Goal: Task Accomplishment & Management: Manage account settings

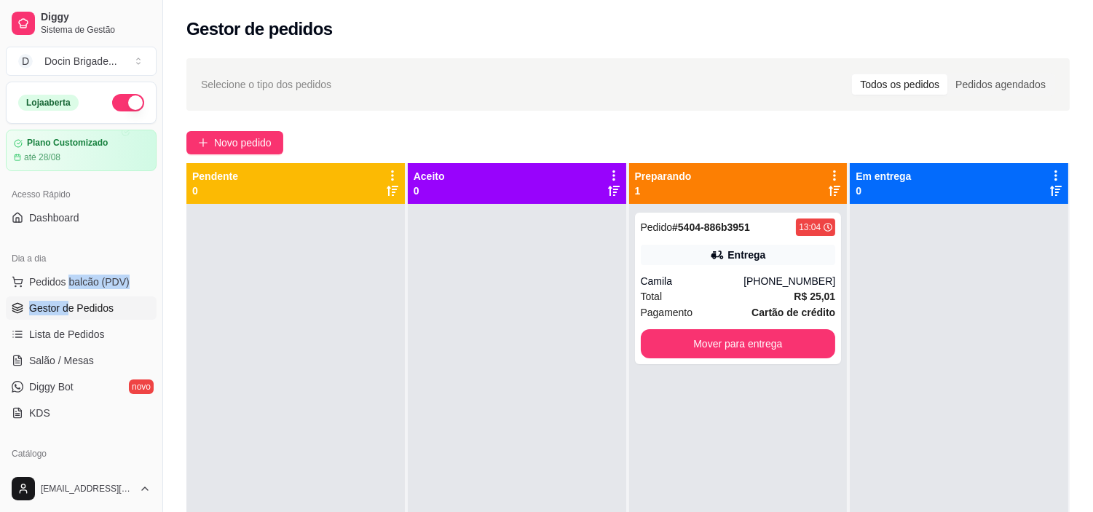
scroll to position [81, 0]
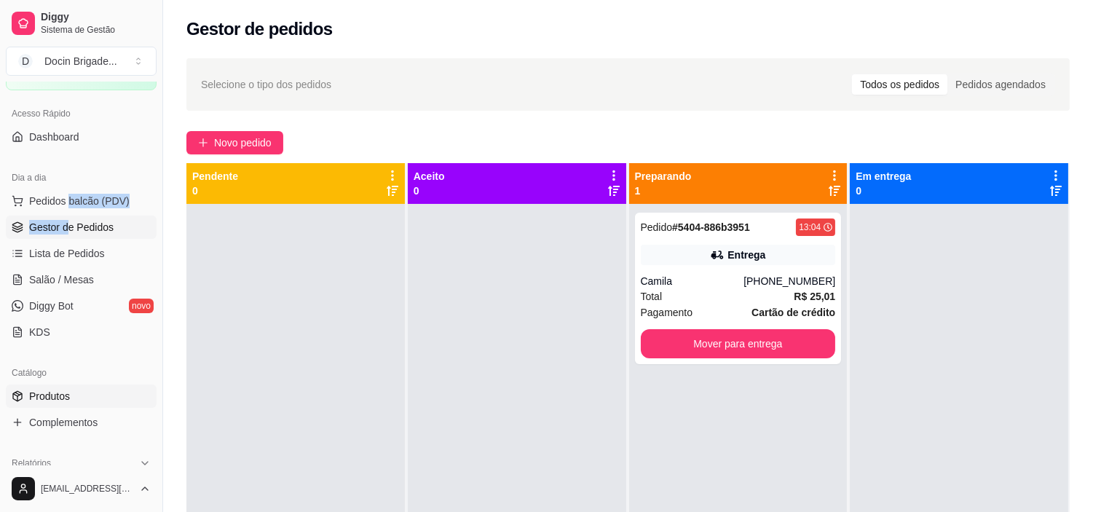
click at [63, 391] on span "Produtos" at bounding box center [49, 396] width 41 height 15
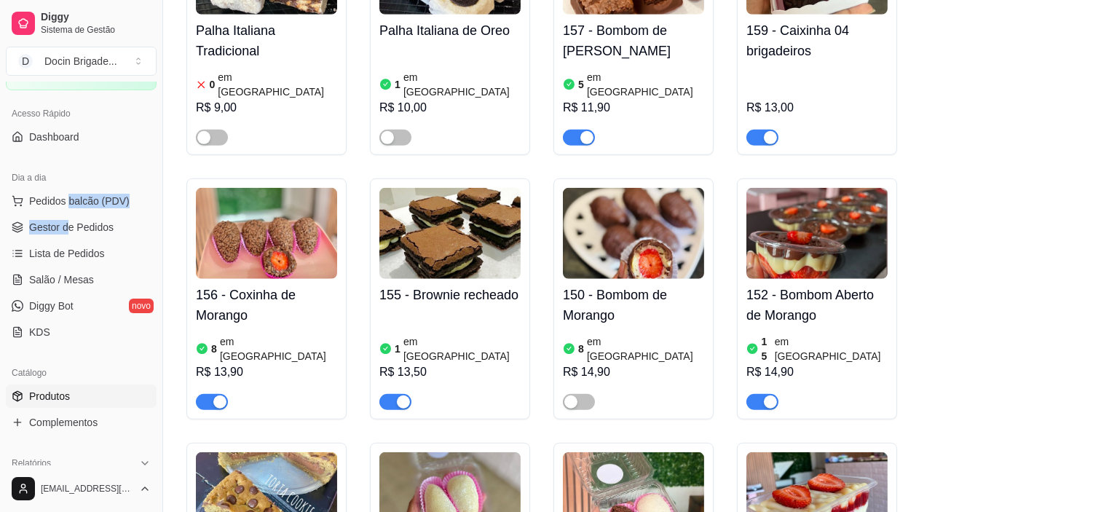
scroll to position [2103, 0]
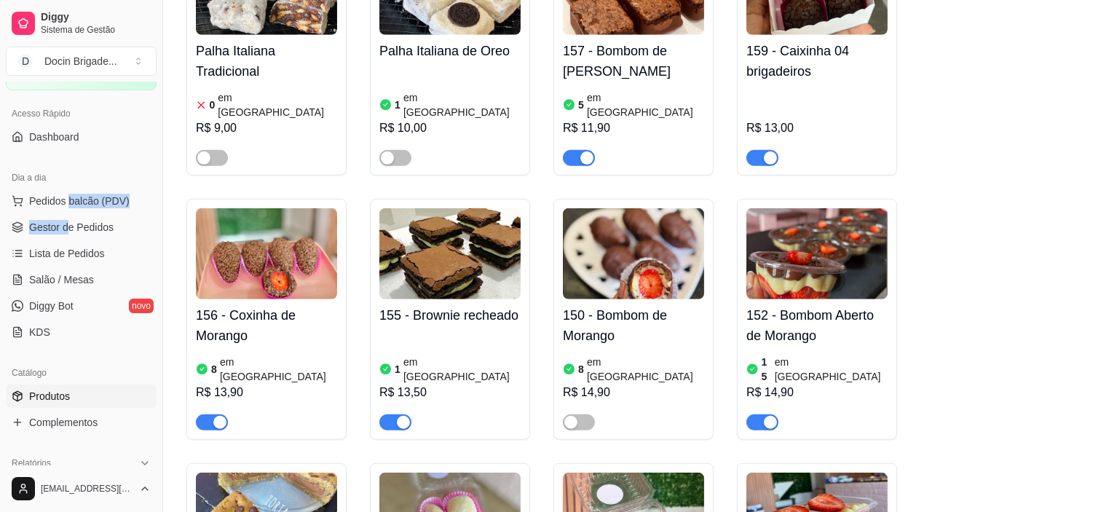
click at [624, 208] on img at bounding box center [633, 253] width 141 height 91
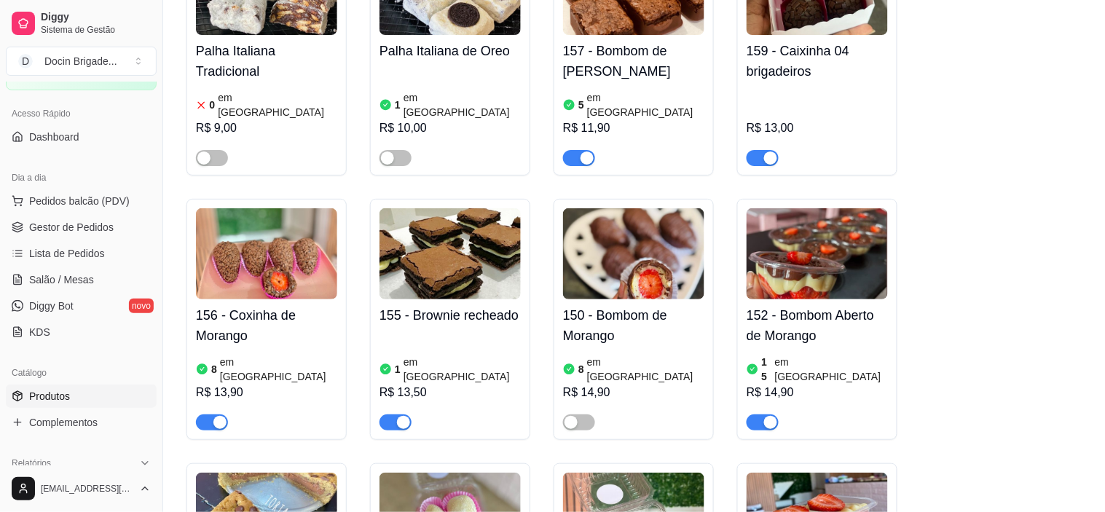
click at [689, 119] on span "Estoque" at bounding box center [710, 114] width 43 height 12
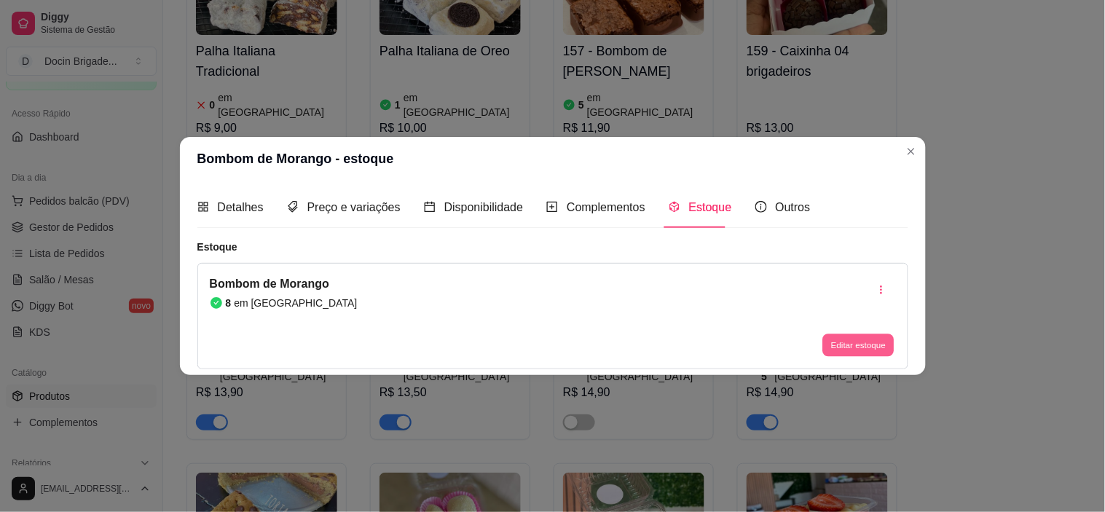
click at [875, 336] on button "Editar estoque" at bounding box center [858, 345] width 71 height 23
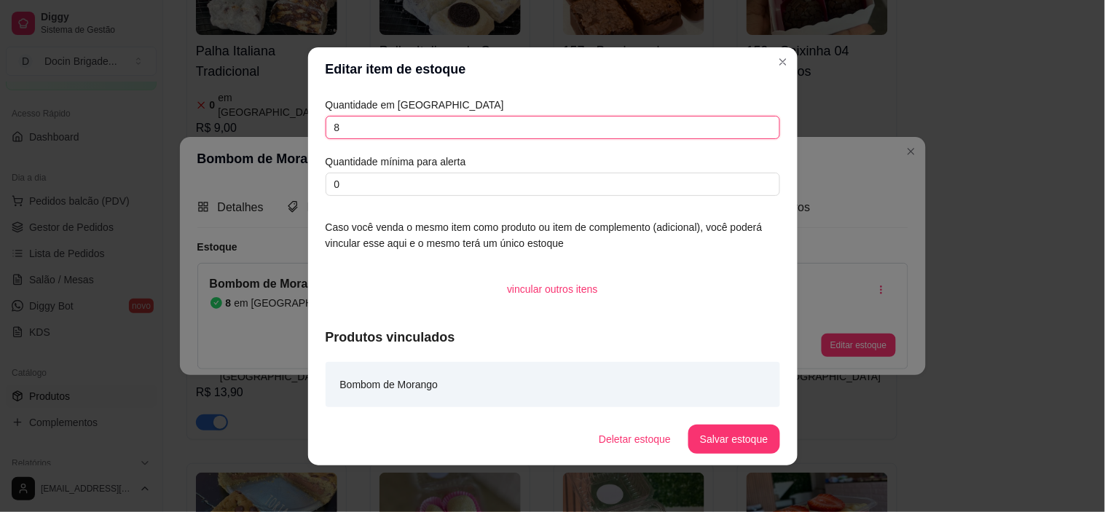
click at [415, 131] on input "8" at bounding box center [553, 127] width 454 height 23
type input "4"
click at [711, 443] on button "Salvar estoque" at bounding box center [733, 439] width 91 height 29
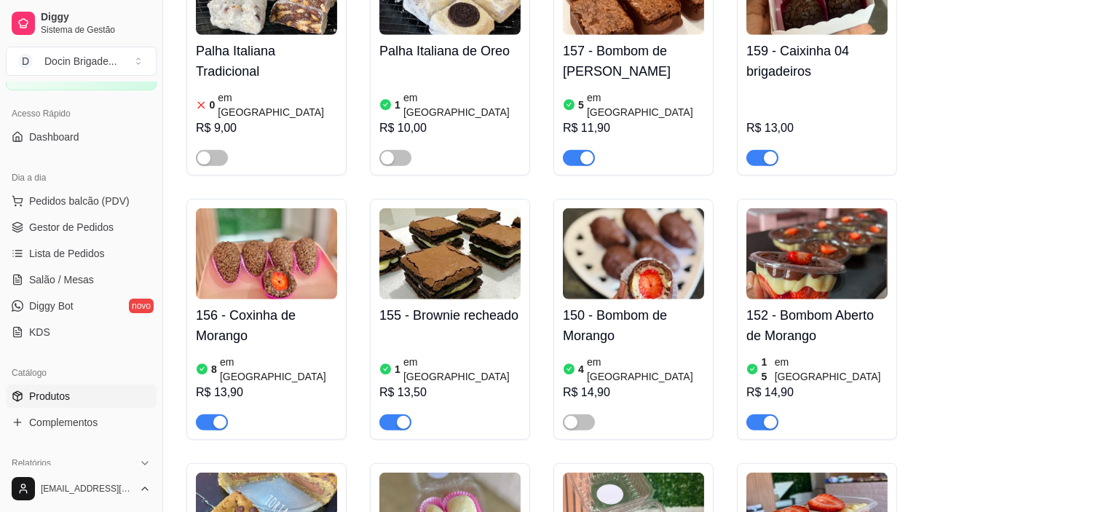
click at [401, 208] on img at bounding box center [449, 253] width 141 height 91
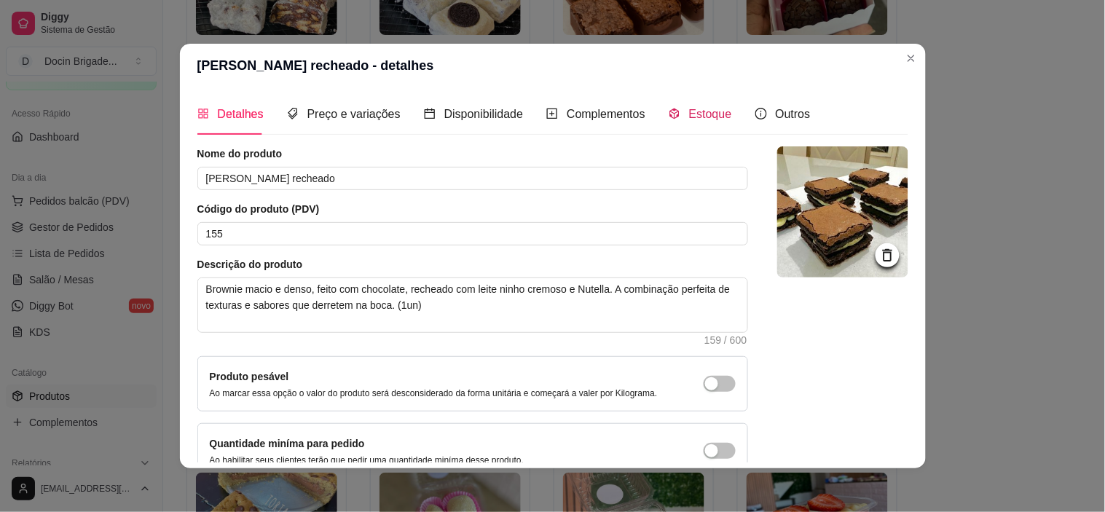
click at [689, 120] on span "Estoque" at bounding box center [710, 114] width 43 height 12
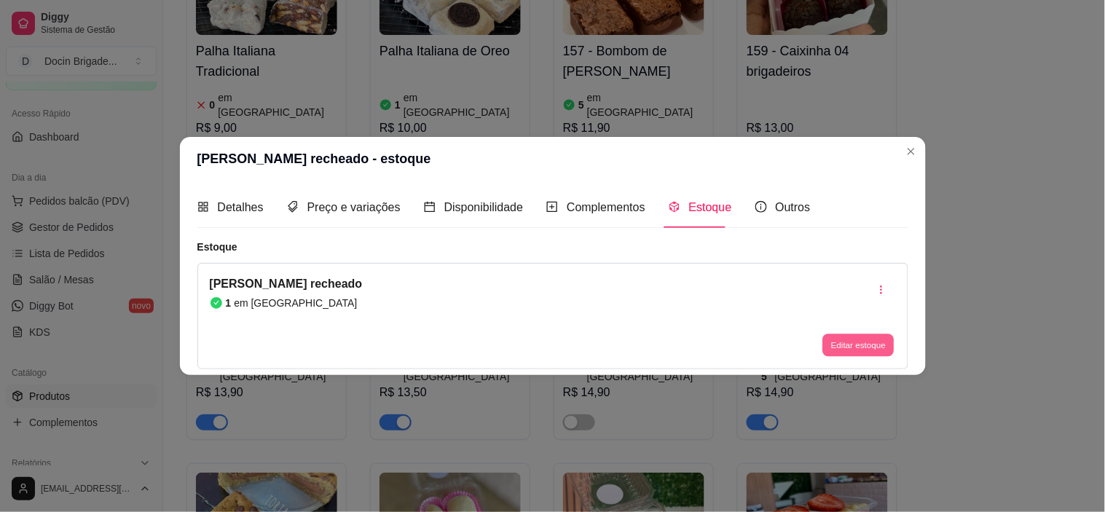
click at [828, 336] on button "Editar estoque" at bounding box center [858, 345] width 71 height 23
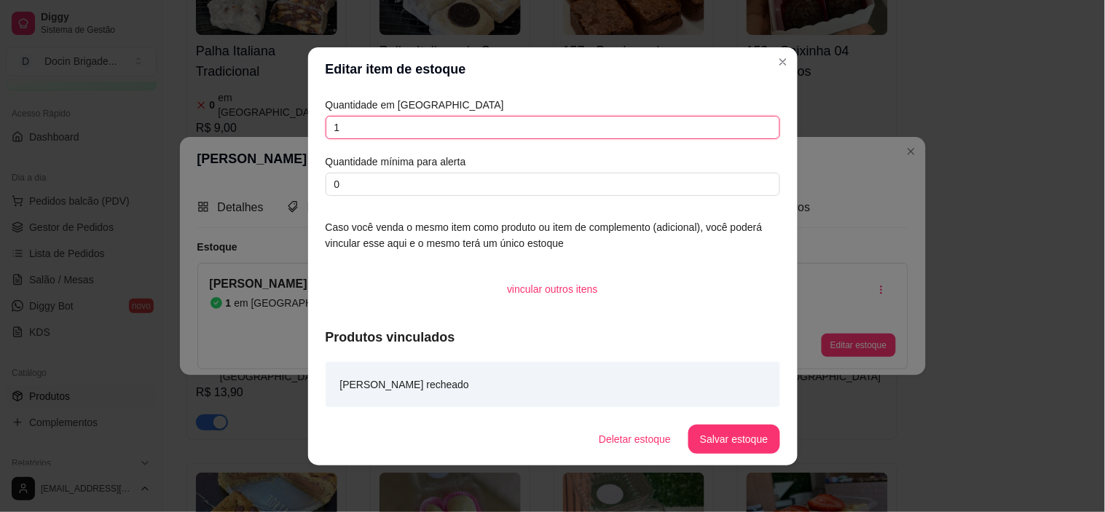
click at [455, 124] on input "1" at bounding box center [553, 127] width 454 height 23
type input "4"
click at [727, 454] on footer "Deletar estoque Salvar estoque" at bounding box center [552, 439] width 489 height 52
click at [728, 437] on button "Salvar estoque" at bounding box center [734, 439] width 89 height 28
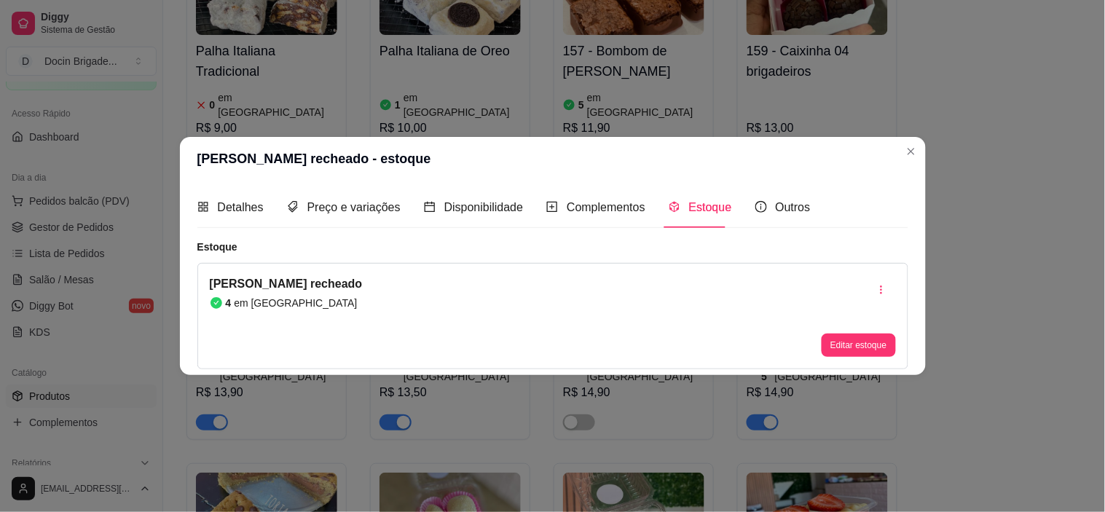
click at [896, 144] on header "[PERSON_NAME] recheado - estoque" at bounding box center [553, 159] width 746 height 44
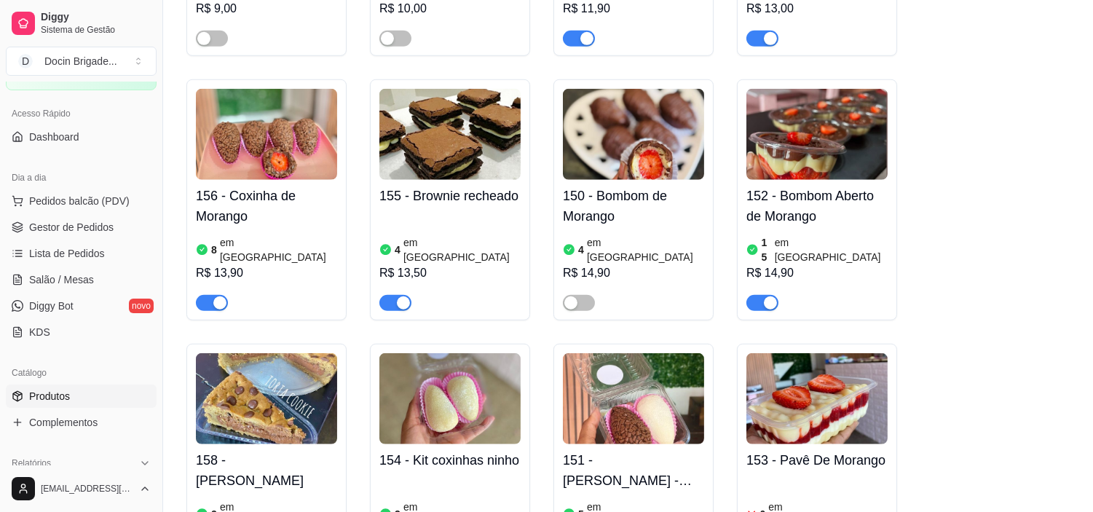
scroll to position [2346, 0]
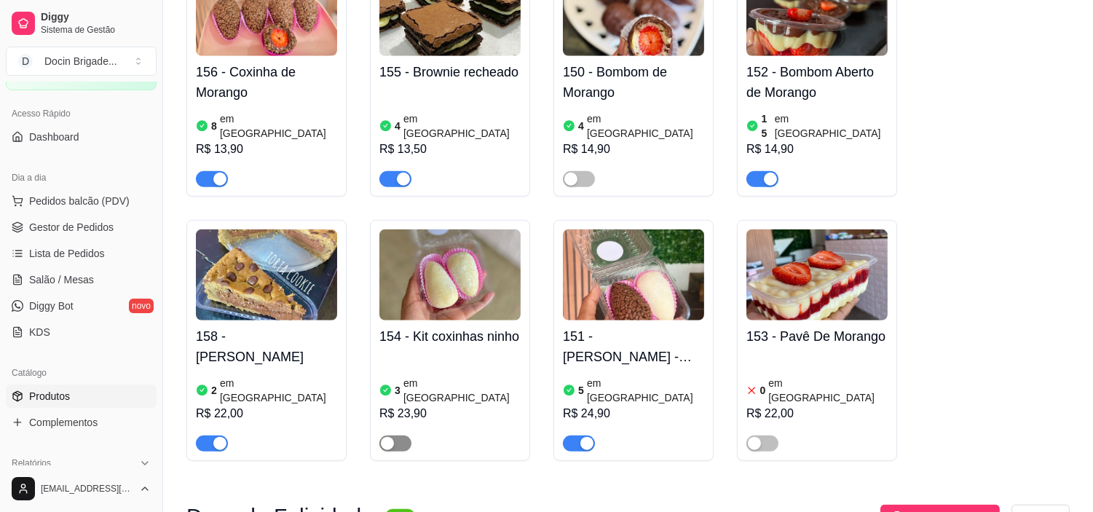
click at [390, 437] on div "button" at bounding box center [387, 443] width 13 height 13
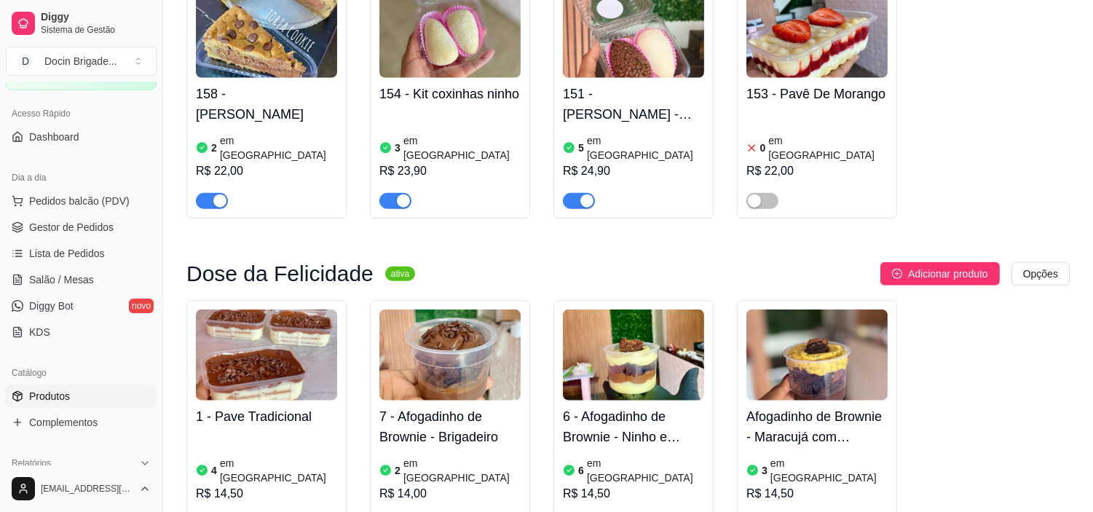
drag, startPoint x: 392, startPoint y: 382, endPoint x: 437, endPoint y: 357, distance: 51.8
click at [627, 309] on img at bounding box center [633, 354] width 141 height 91
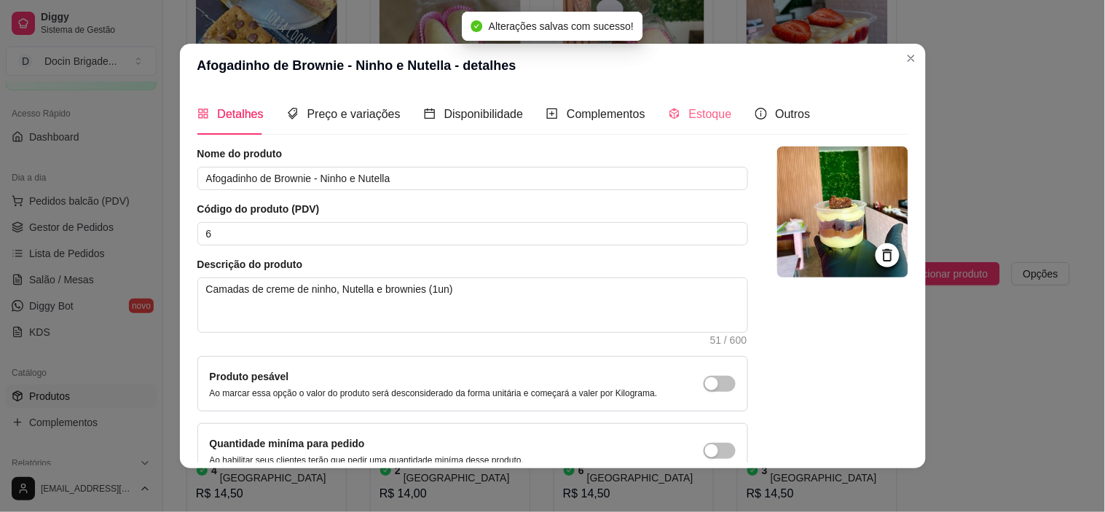
click at [692, 125] on div "Estoque" at bounding box center [700, 114] width 63 height 42
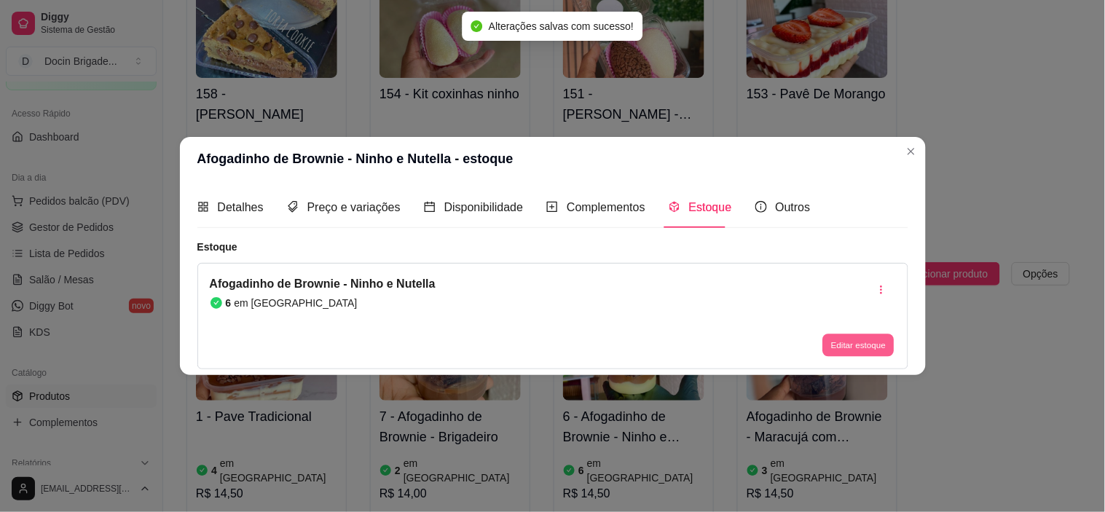
click at [849, 344] on button "Editar estoque" at bounding box center [858, 345] width 71 height 23
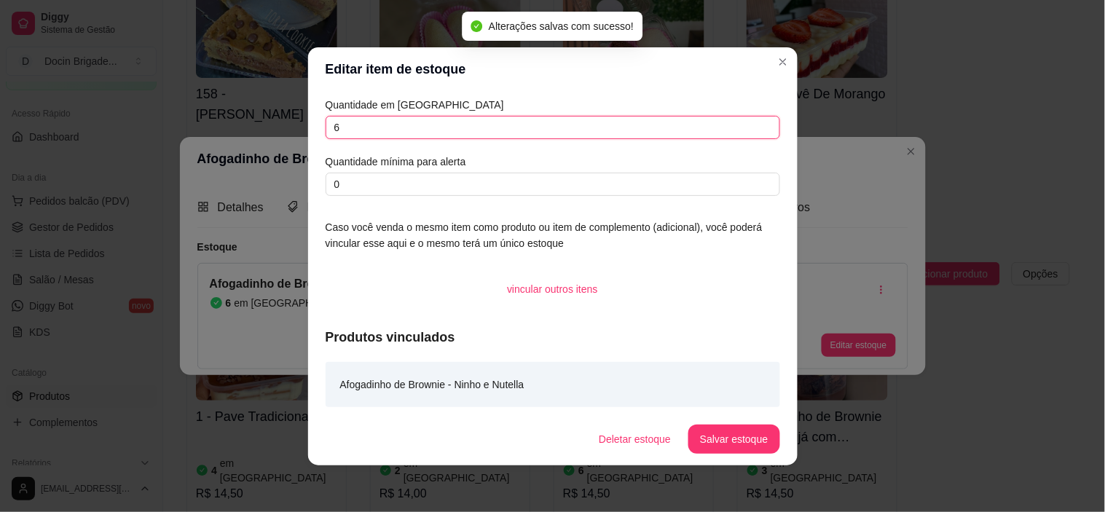
click at [365, 121] on input "6" at bounding box center [553, 127] width 454 height 23
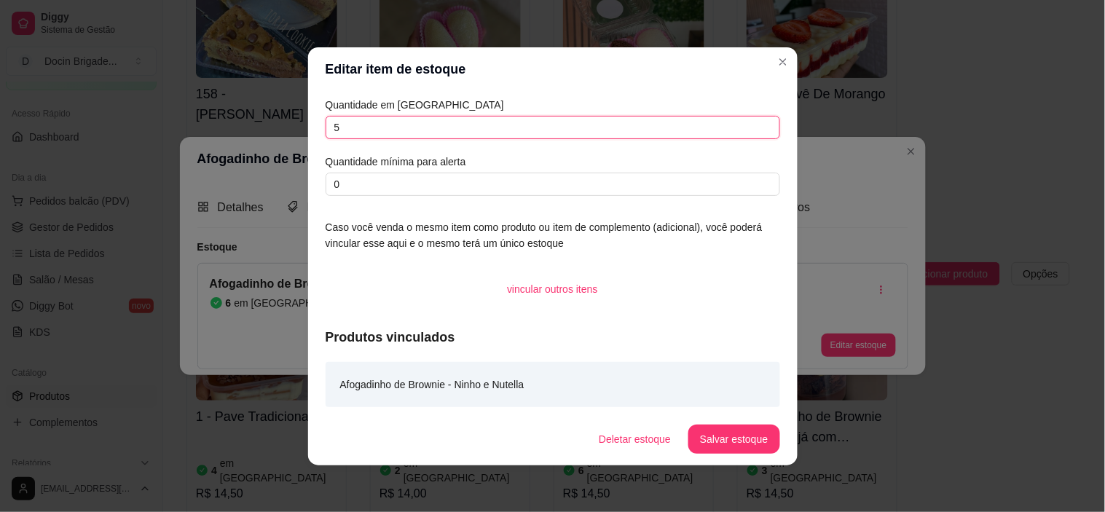
type input "5"
click at [749, 437] on button "Salvar estoque" at bounding box center [734, 439] width 89 height 28
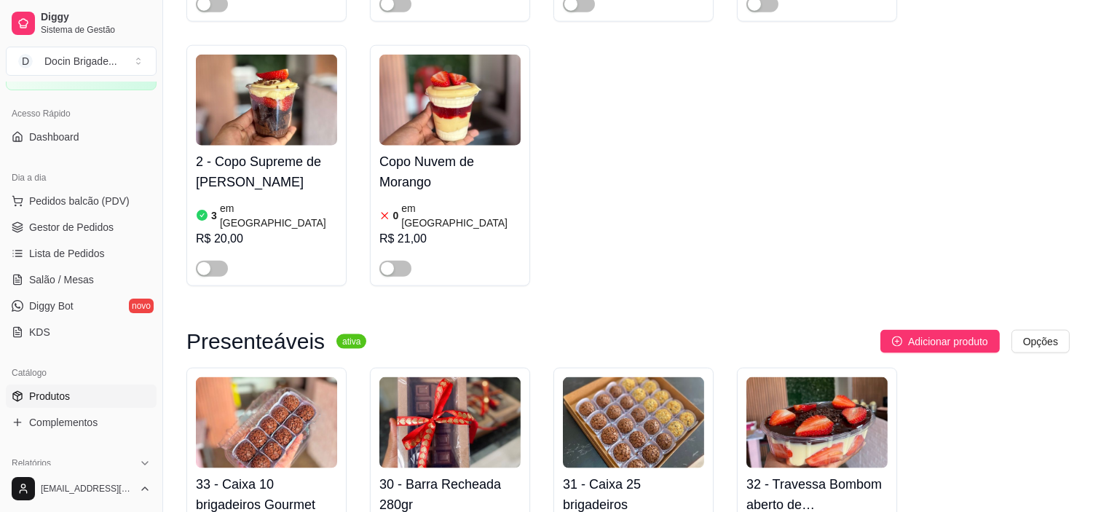
scroll to position [3560, 0]
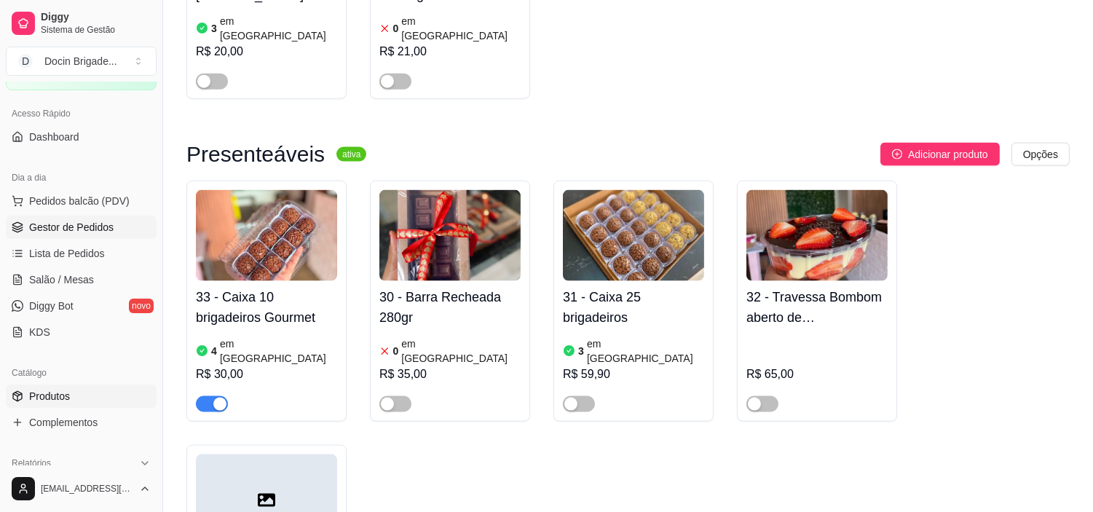
click at [74, 224] on span "Gestor de Pedidos" at bounding box center [71, 227] width 84 height 15
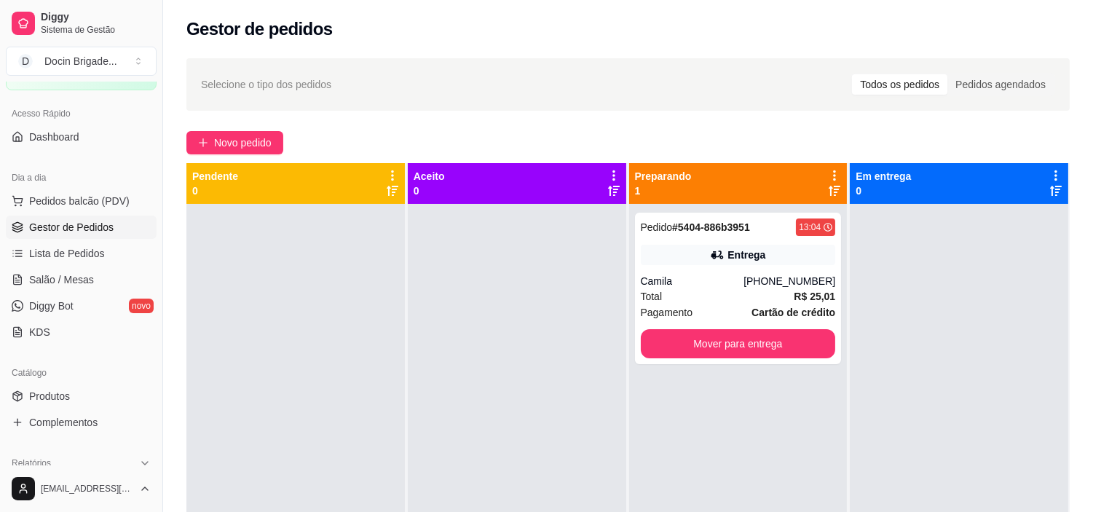
click at [747, 366] on div "Pedido # 5404-886b3951 13:04 Entrega Camila [PHONE_NUMBER] Total R$ 25,01 Pagam…" at bounding box center [738, 460] width 218 height 512
click at [750, 357] on button "Mover para entrega" at bounding box center [738, 343] width 195 height 29
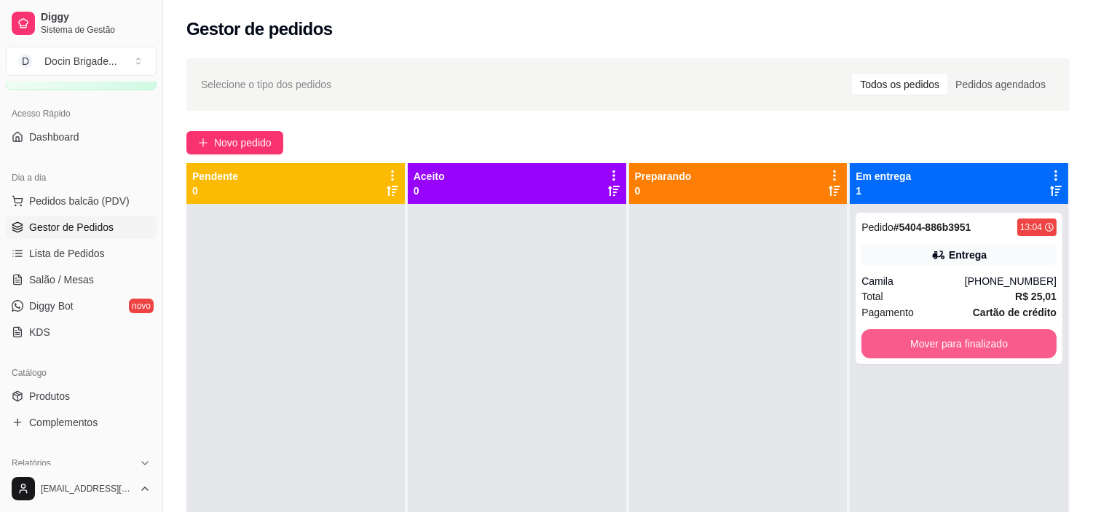
click at [927, 344] on button "Mover para finalizado" at bounding box center [958, 343] width 195 height 29
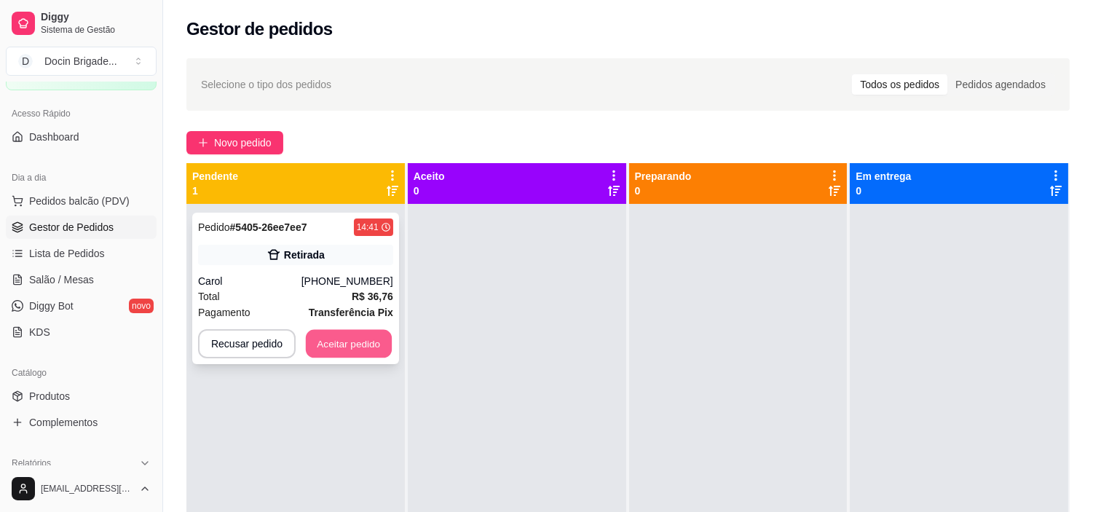
click at [372, 339] on button "Aceitar pedido" at bounding box center [349, 344] width 86 height 28
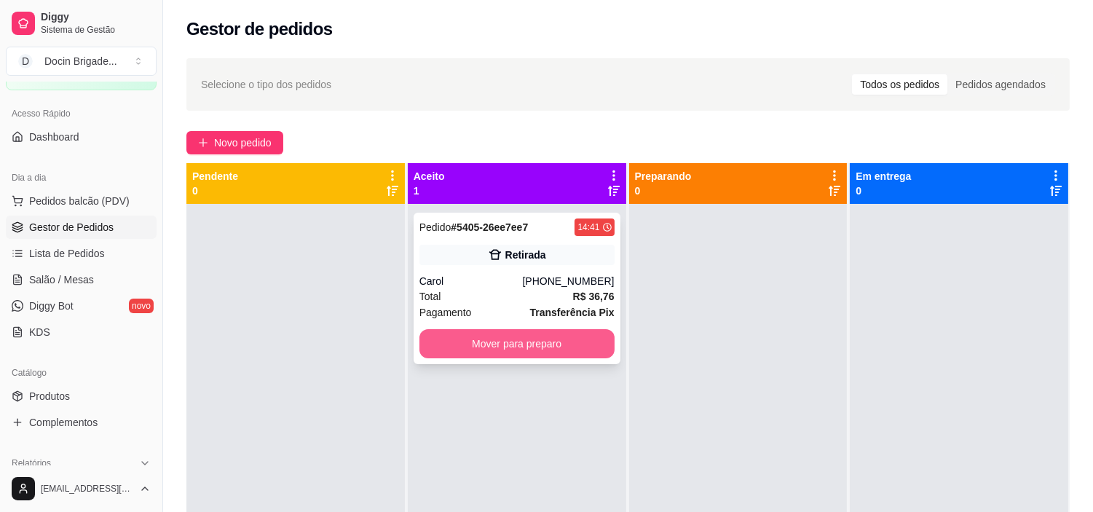
click at [545, 346] on button "Mover para preparo" at bounding box center [516, 343] width 195 height 29
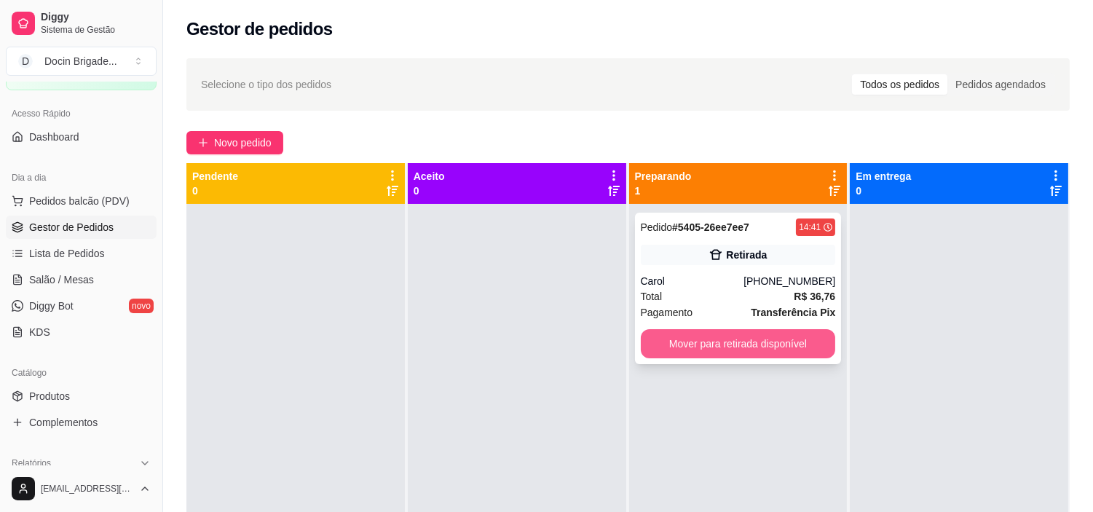
click at [719, 344] on button "Mover para retirada disponível" at bounding box center [738, 343] width 195 height 29
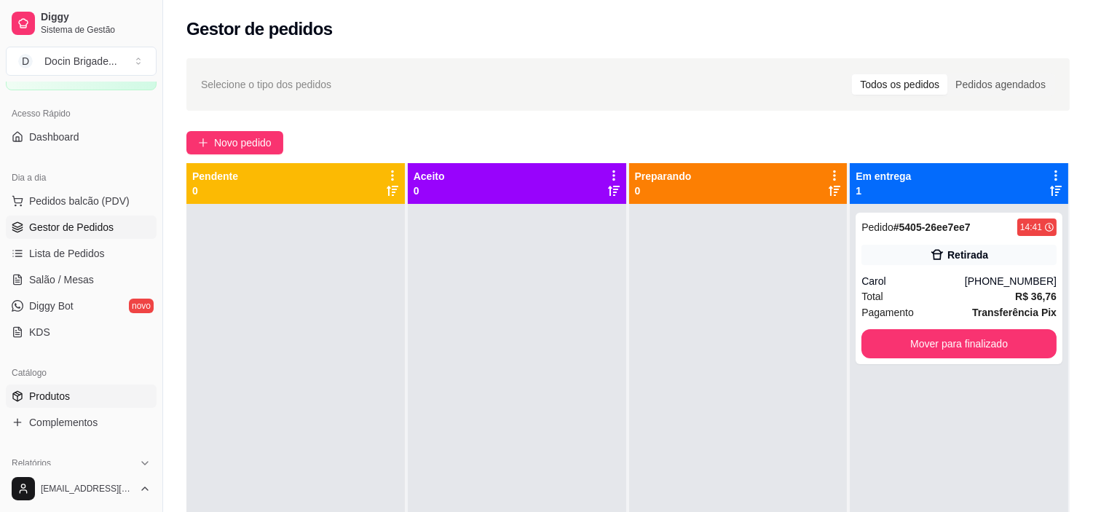
click at [61, 399] on span "Produtos" at bounding box center [49, 396] width 41 height 15
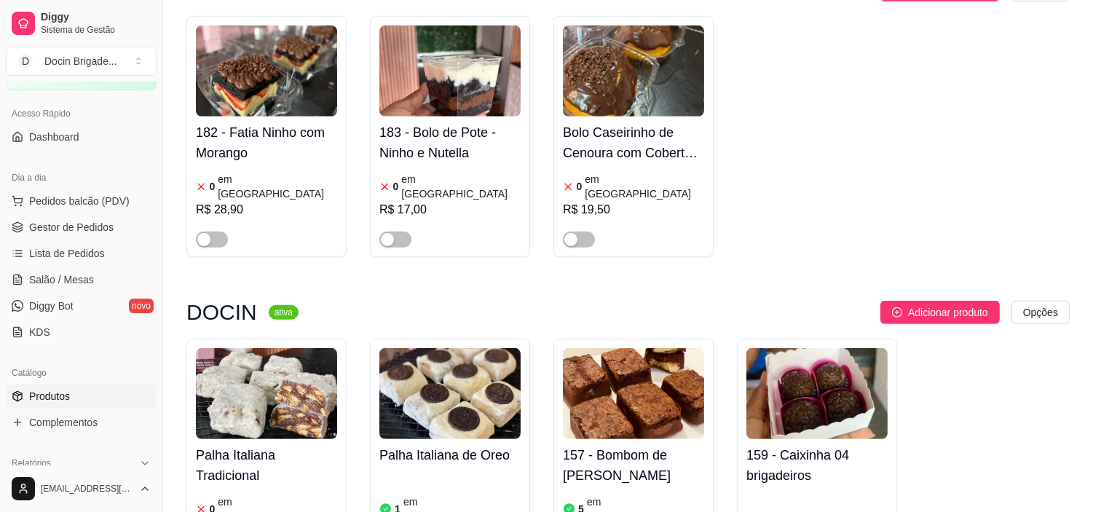
scroll to position [2103, 0]
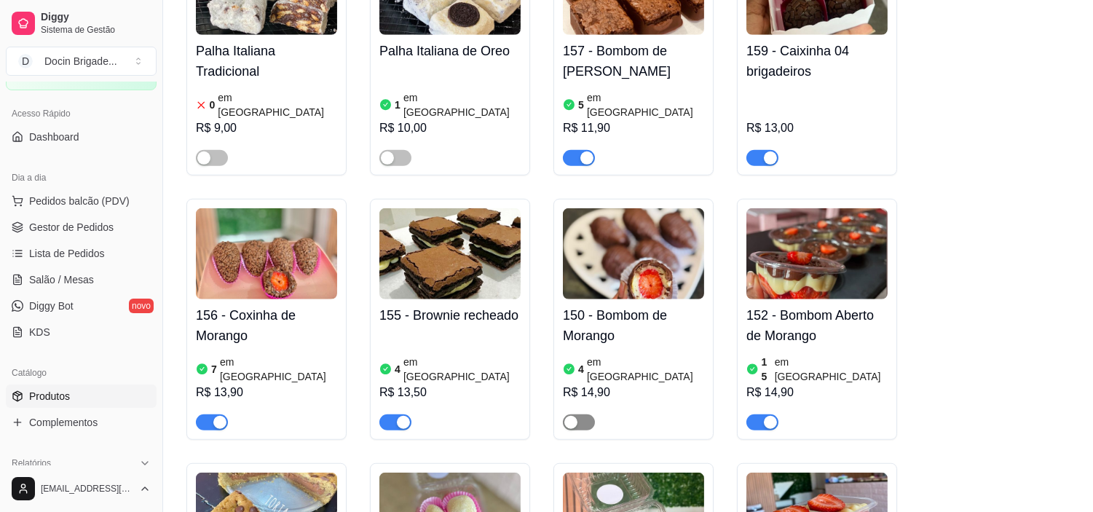
click at [591, 414] on span "button" at bounding box center [579, 422] width 32 height 16
click at [25, 236] on link "Gestor de Pedidos" at bounding box center [81, 227] width 151 height 23
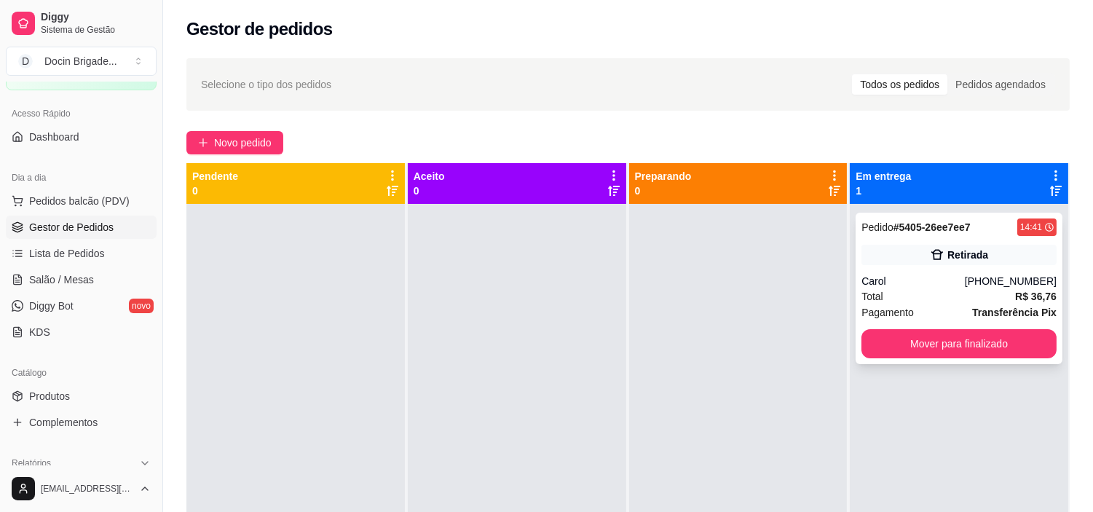
click at [983, 288] on div "Total R$ 36,76" at bounding box center [958, 296] width 195 height 16
click at [899, 271] on div "Pedido # 5405-26ee7ee7 14:41 Retirada Carol [PHONE_NUMBER] Total R$ 36,76 Pagam…" at bounding box center [959, 288] width 207 height 151
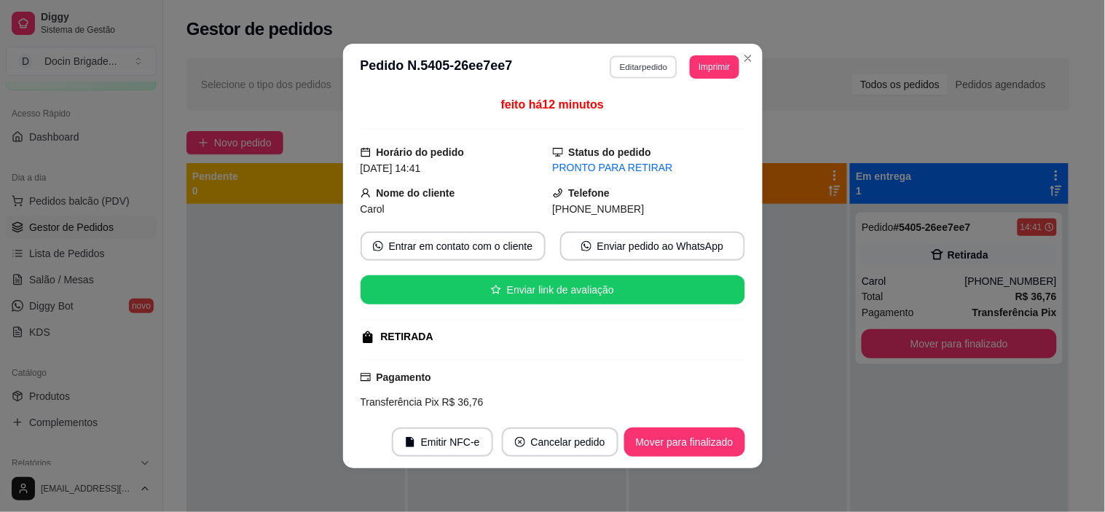
click at [623, 60] on button "Editar pedido" at bounding box center [644, 66] width 68 height 23
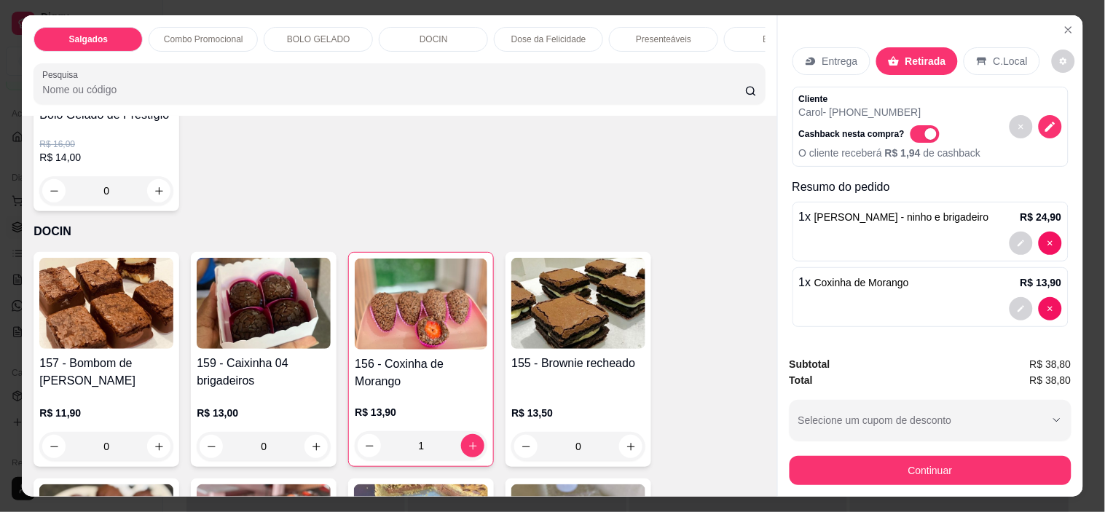
scroll to position [728, 0]
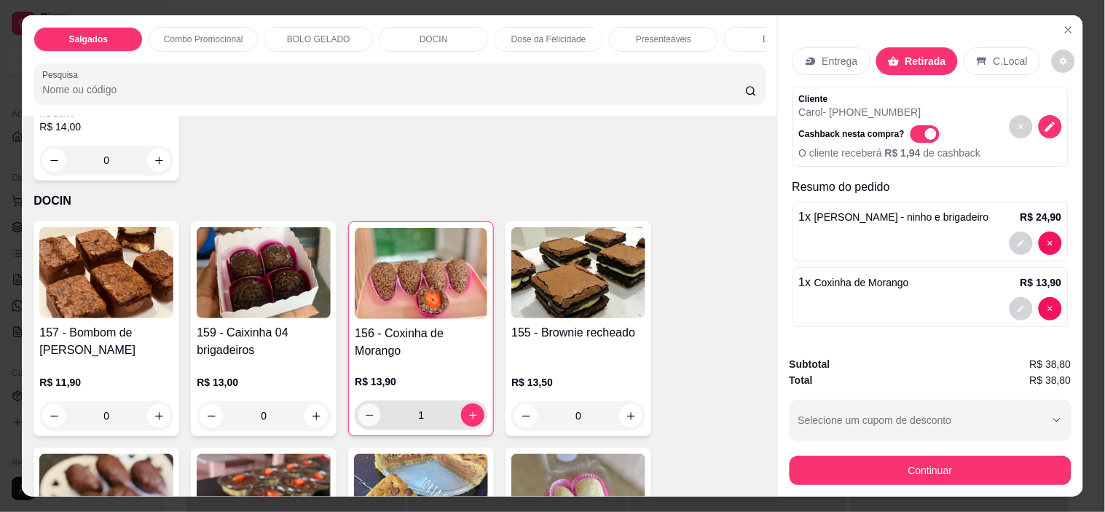
click at [364, 421] on icon "decrease-product-quantity" at bounding box center [369, 415] width 11 height 11
type input "0"
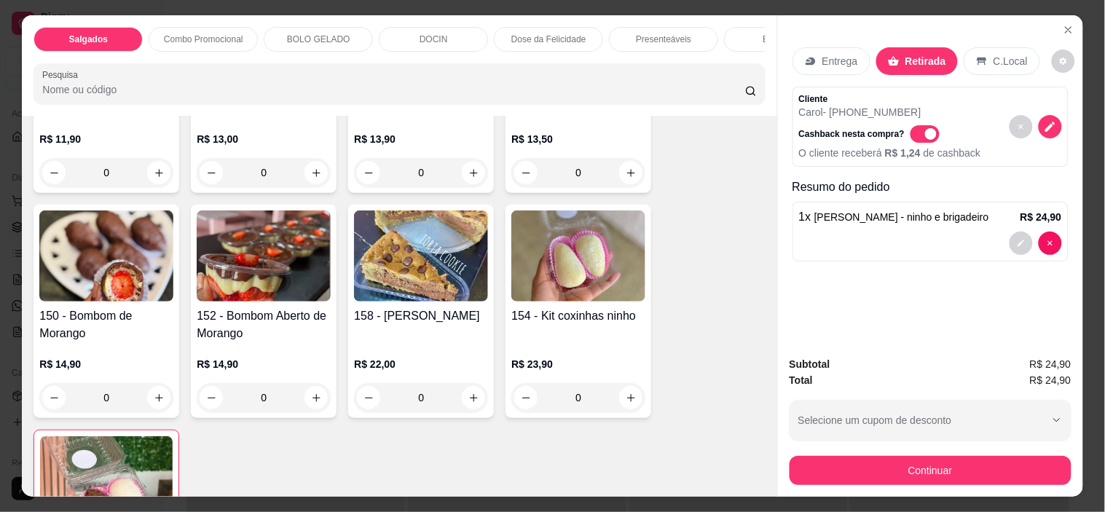
scroll to position [971, 0]
click at [150, 393] on button "increase-product-quantity" at bounding box center [159, 397] width 23 height 23
type input "1"
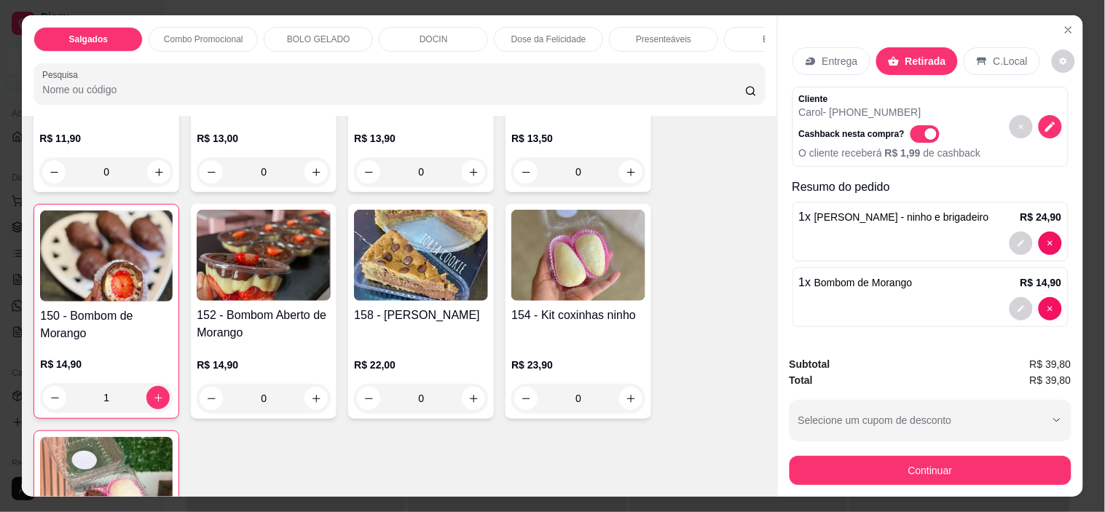
scroll to position [3, 0]
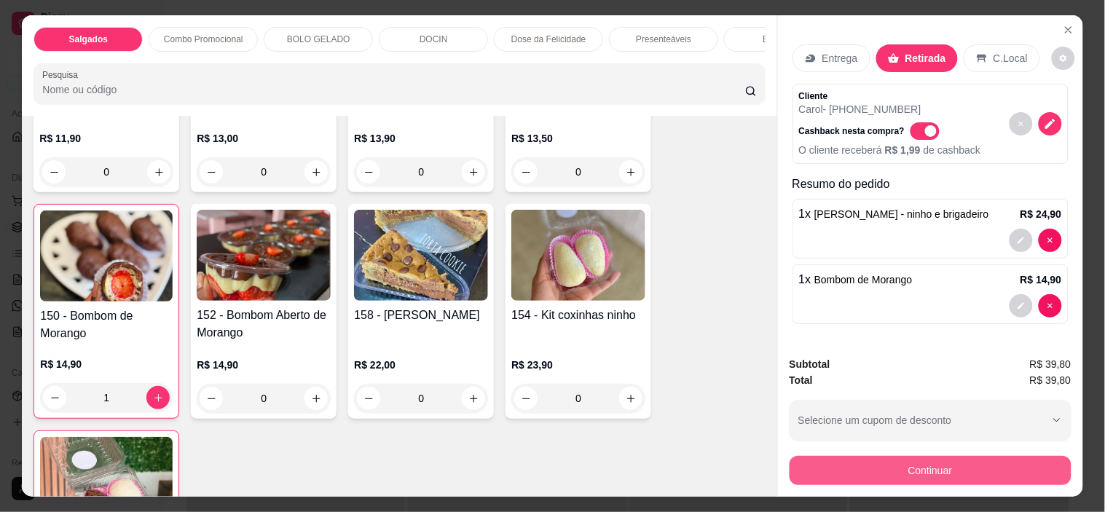
click at [947, 469] on button "Continuar" at bounding box center [930, 470] width 282 height 29
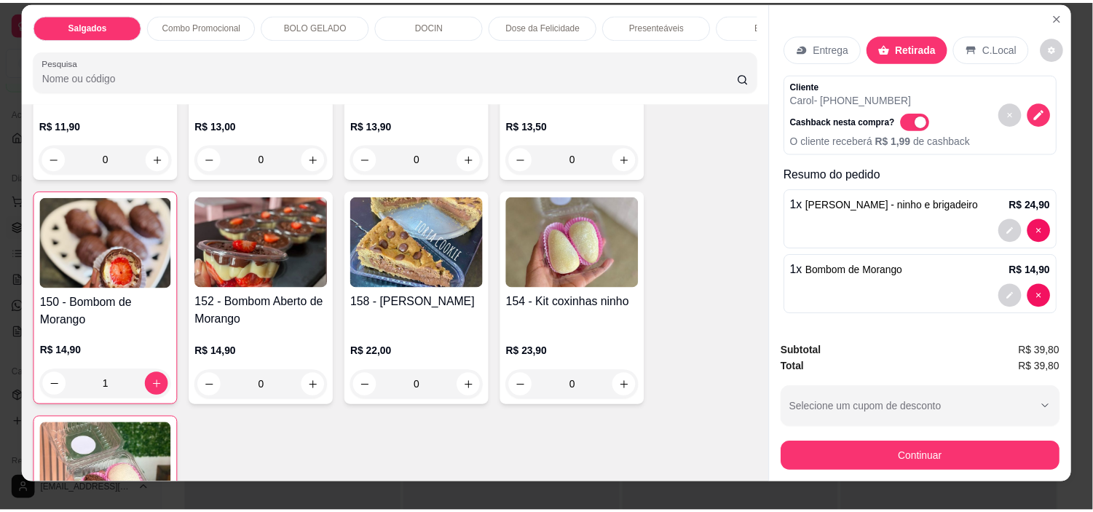
scroll to position [37, 0]
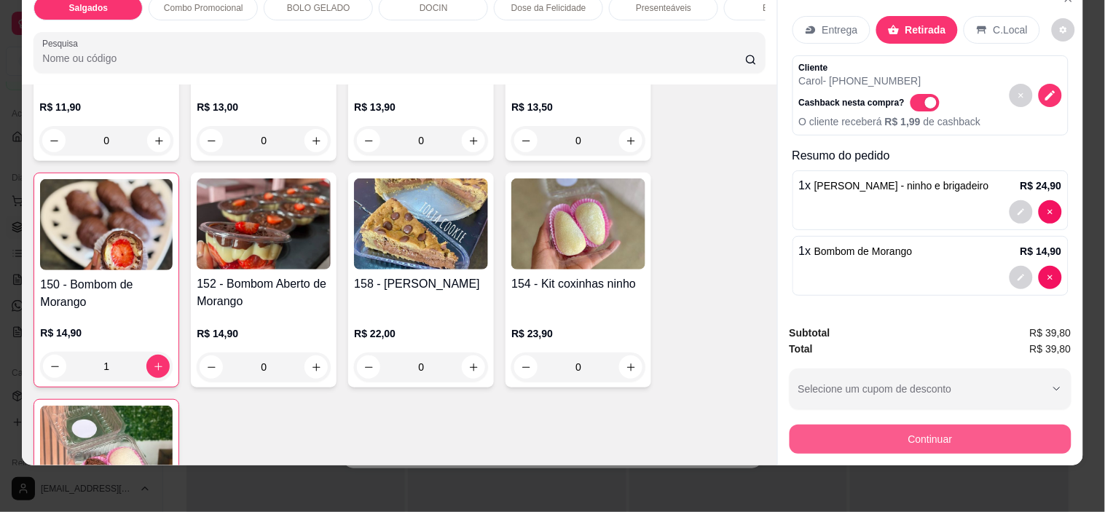
click at [903, 432] on button "Continuar" at bounding box center [930, 439] width 282 height 29
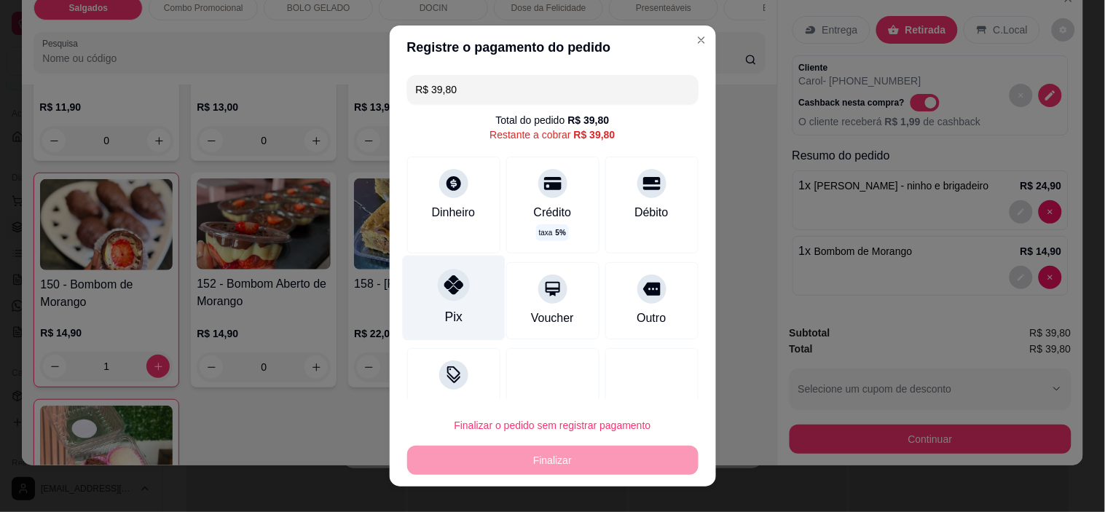
click at [463, 281] on div "Pix" at bounding box center [453, 298] width 103 height 85
type input "R$ 0,00"
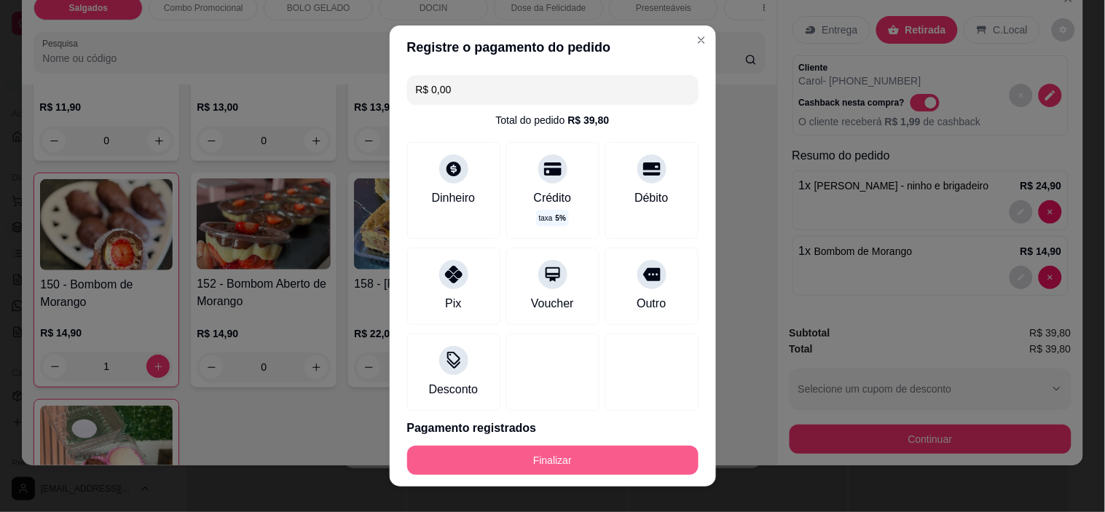
click at [578, 466] on button "Finalizar" at bounding box center [552, 460] width 291 height 29
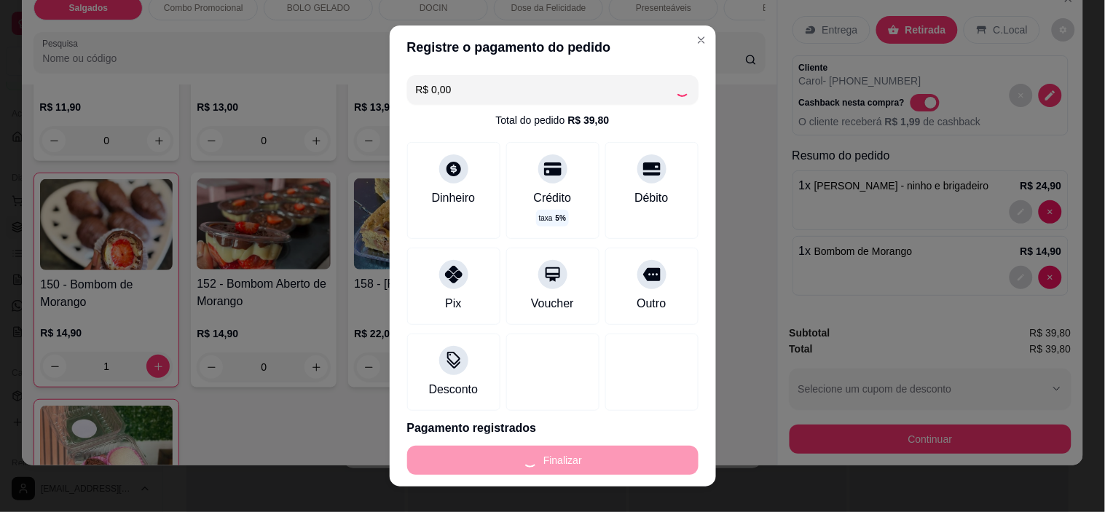
type input "0"
type input "-R$ 39,80"
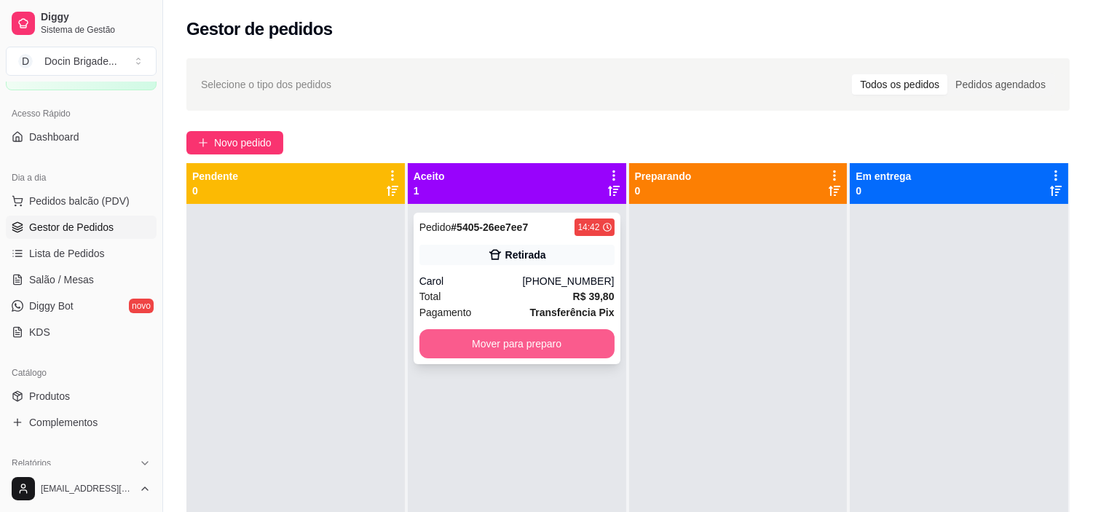
click at [492, 351] on button "Mover para preparo" at bounding box center [516, 343] width 195 height 29
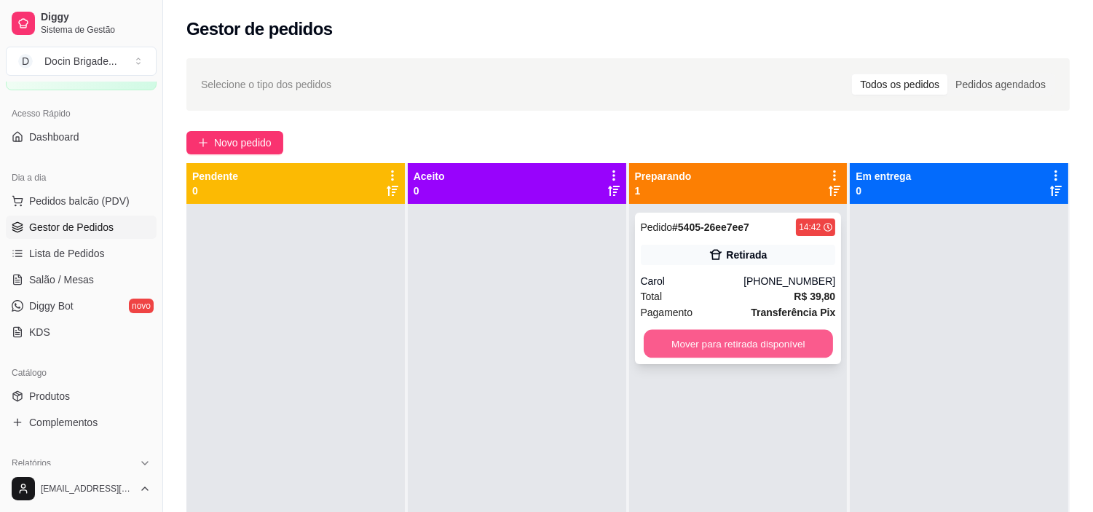
click at [704, 340] on button "Mover para retirada disponível" at bounding box center [738, 344] width 189 height 28
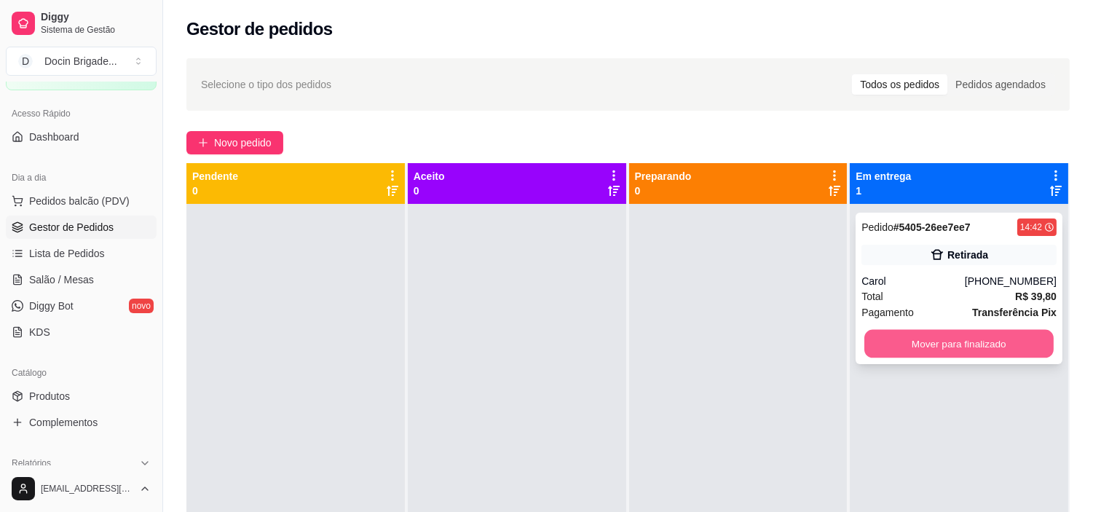
click at [880, 347] on button "Mover para finalizado" at bounding box center [958, 344] width 189 height 28
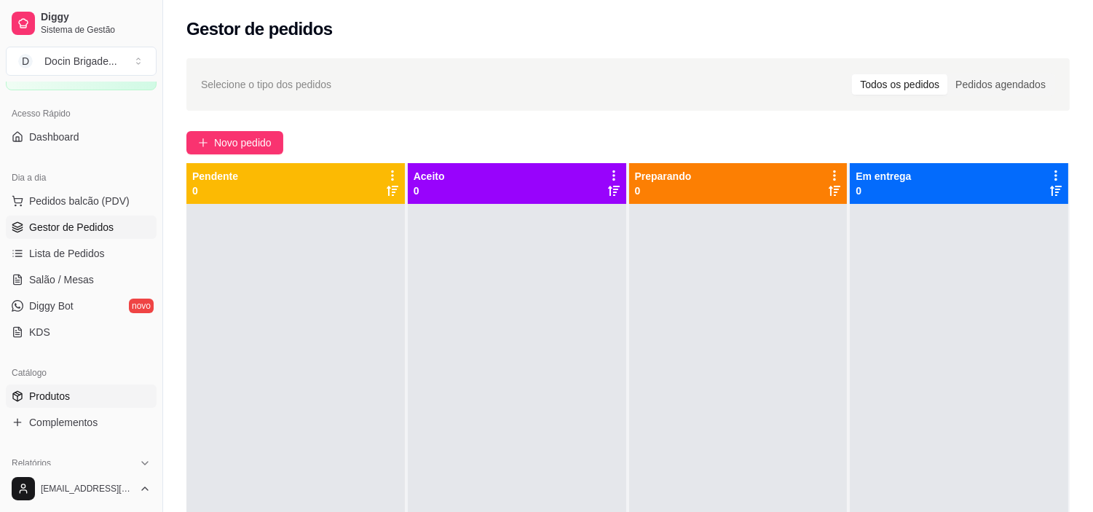
click at [58, 394] on span "Produtos" at bounding box center [49, 396] width 41 height 15
